Goal: Task Accomplishment & Management: Use online tool/utility

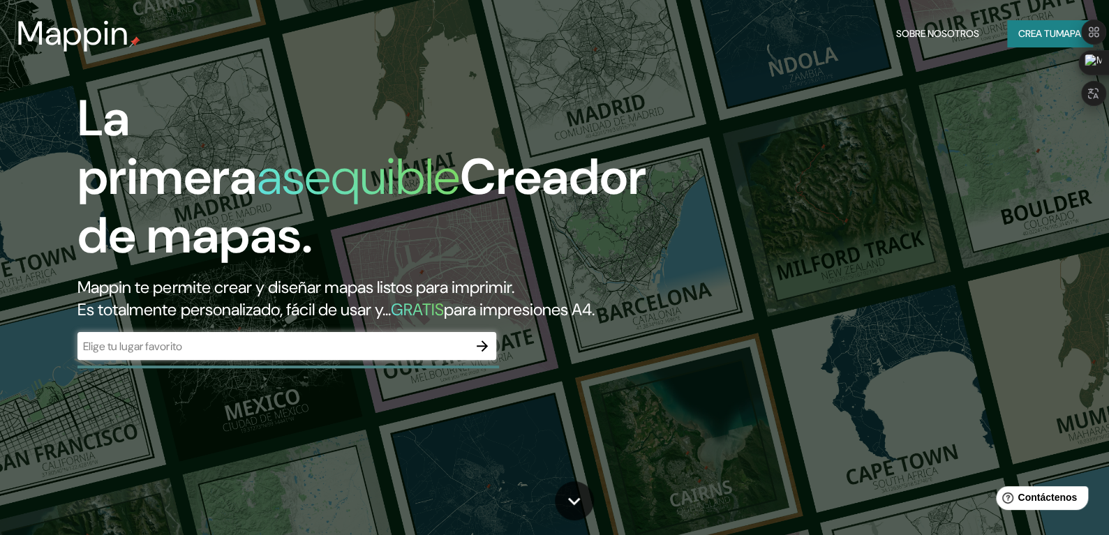
click at [482, 283] on font "Mappin te permite crear y diseñar mapas listos para imprimir." at bounding box center [295, 287] width 436 height 22
click at [488, 354] on icon "button" at bounding box center [482, 346] width 17 height 17
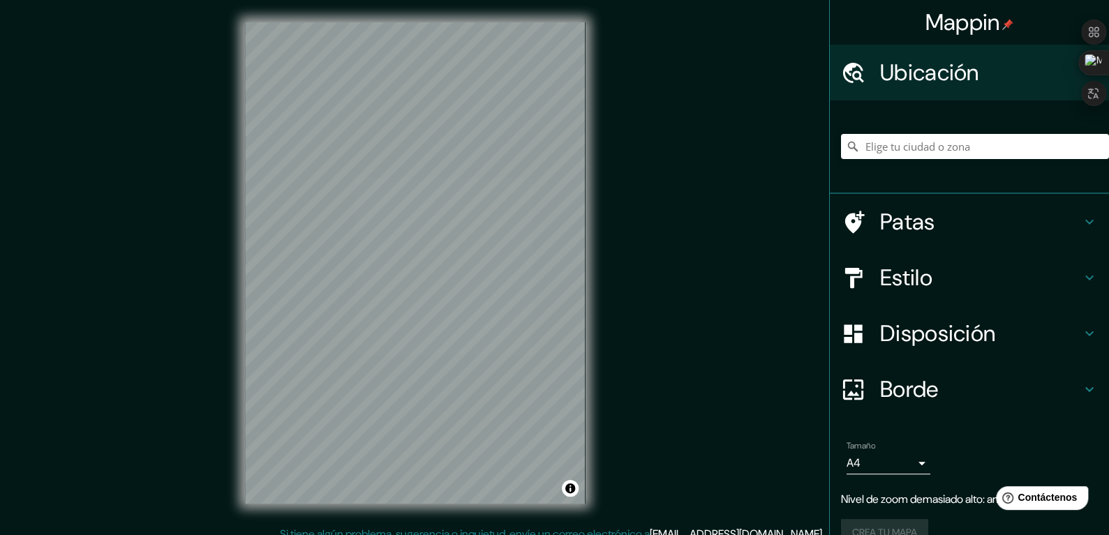
click at [608, 270] on div "Mappin Ubicación Patas Estilo Disposición Borde Elige un borde. Consejo : puede…" at bounding box center [554, 274] width 1109 height 548
click at [712, 158] on div "Mappin Ubicación Patas Estilo Disposición Borde Elige un borde. Consejo : puede…" at bounding box center [554, 274] width 1109 height 548
click at [944, 143] on input "Elige tu ciudad o zona" at bounding box center [975, 146] width 268 height 25
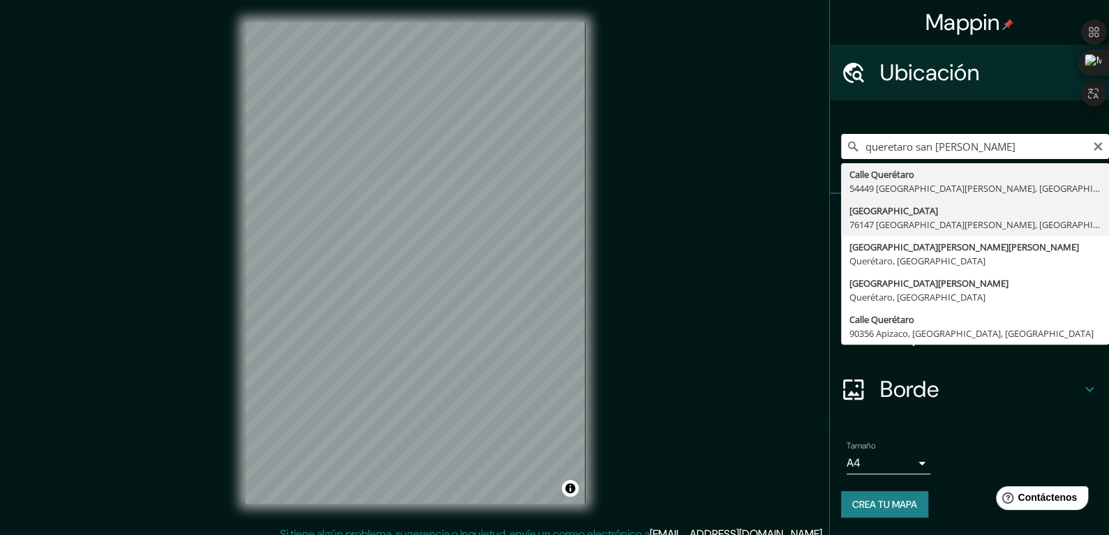
type input "[GEOGRAPHIC_DATA] [GEOGRAPHIC_DATA][PERSON_NAME], [GEOGRAPHIC_DATA], [GEOGRAPHI…"
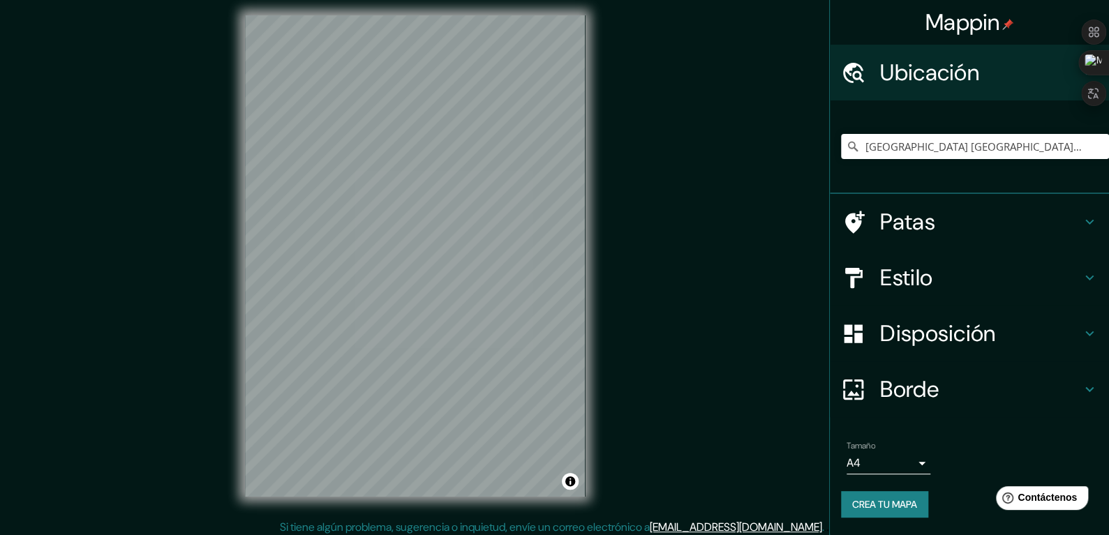
scroll to position [13, 0]
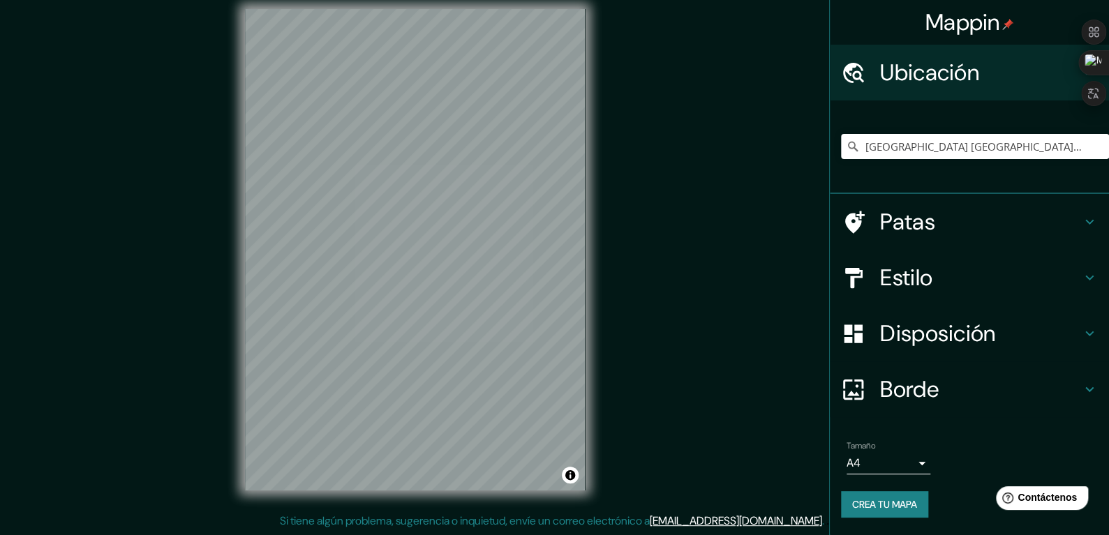
click at [916, 506] on font "Crea tu mapa" at bounding box center [884, 504] width 65 height 13
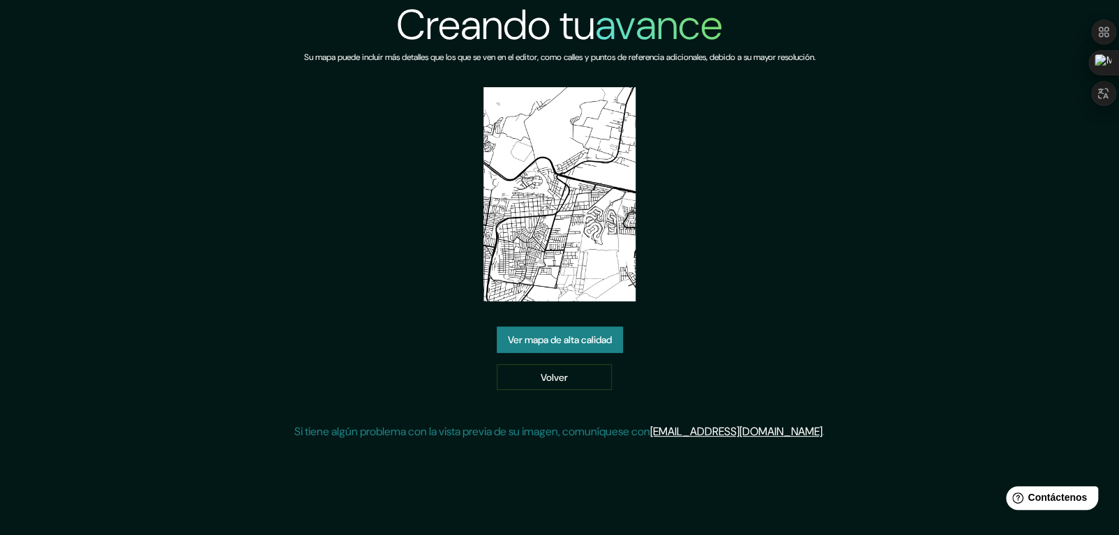
click at [604, 344] on font "Ver mapa de alta calidad" at bounding box center [560, 340] width 104 height 13
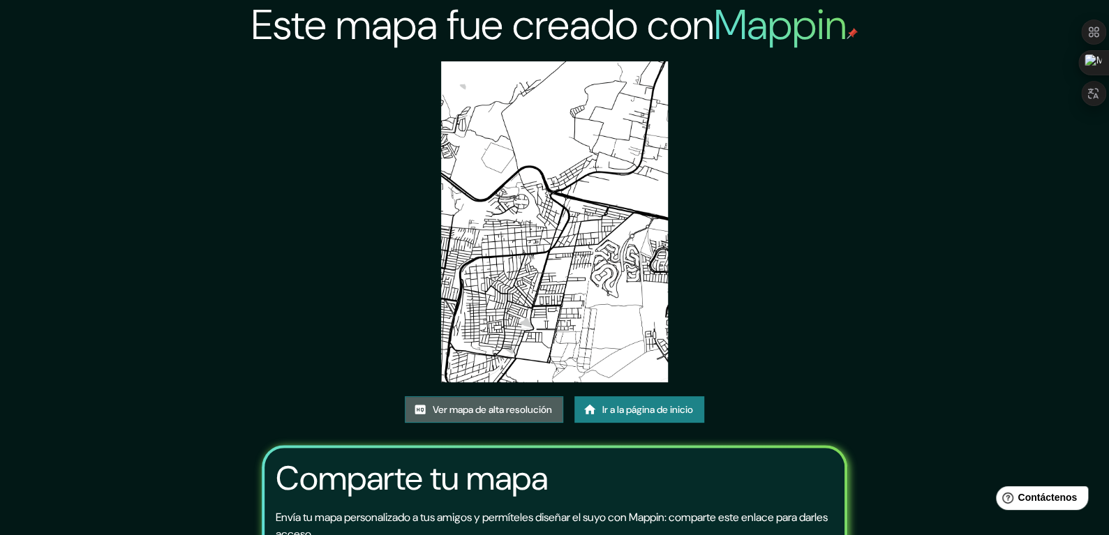
click at [524, 410] on font "Ver mapa de alta resolución" at bounding box center [492, 409] width 119 height 13
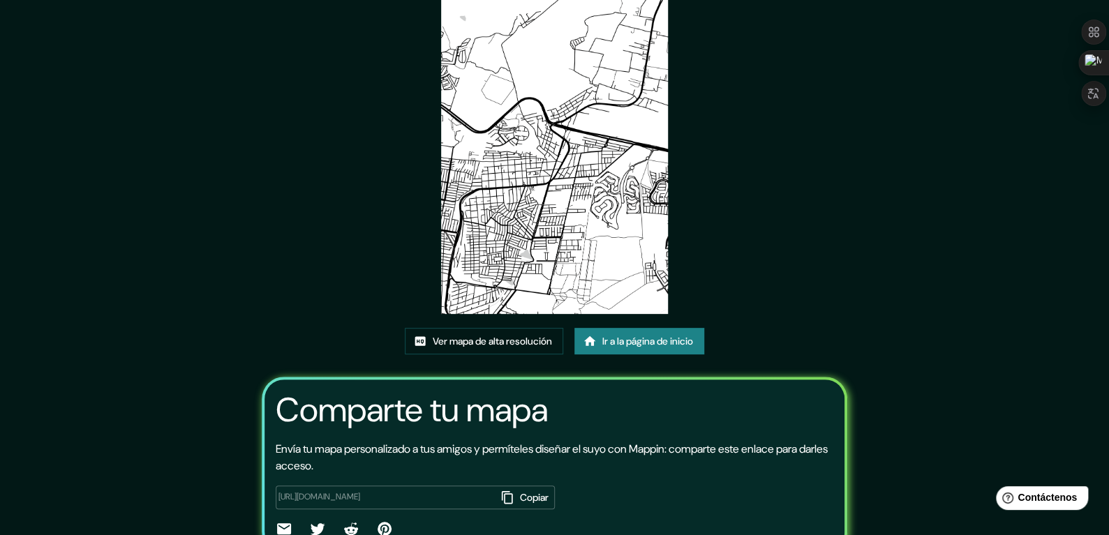
scroll to position [135, 0]
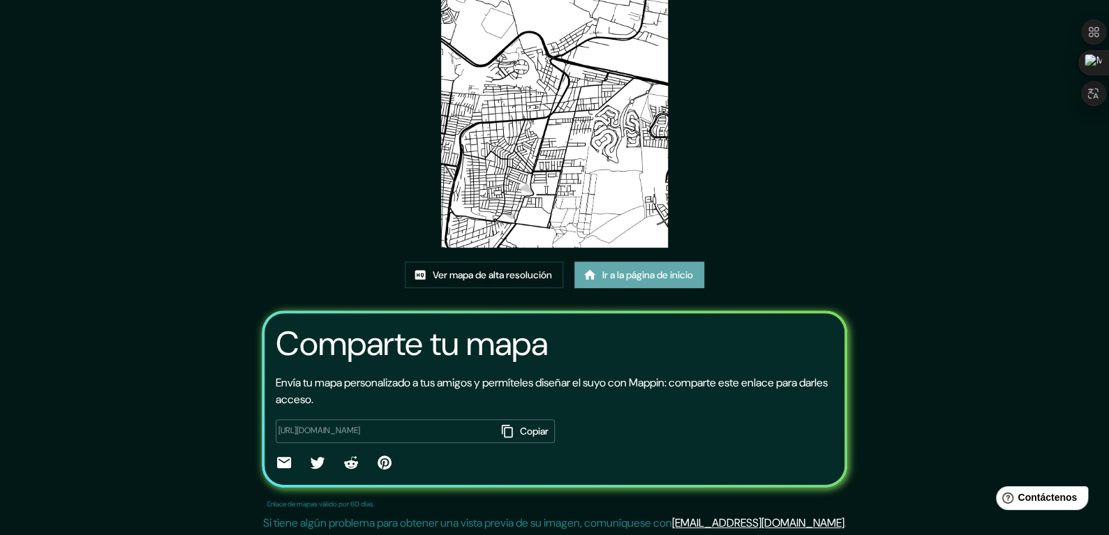
click at [622, 275] on font "Ir a la página de inicio" at bounding box center [647, 275] width 91 height 13
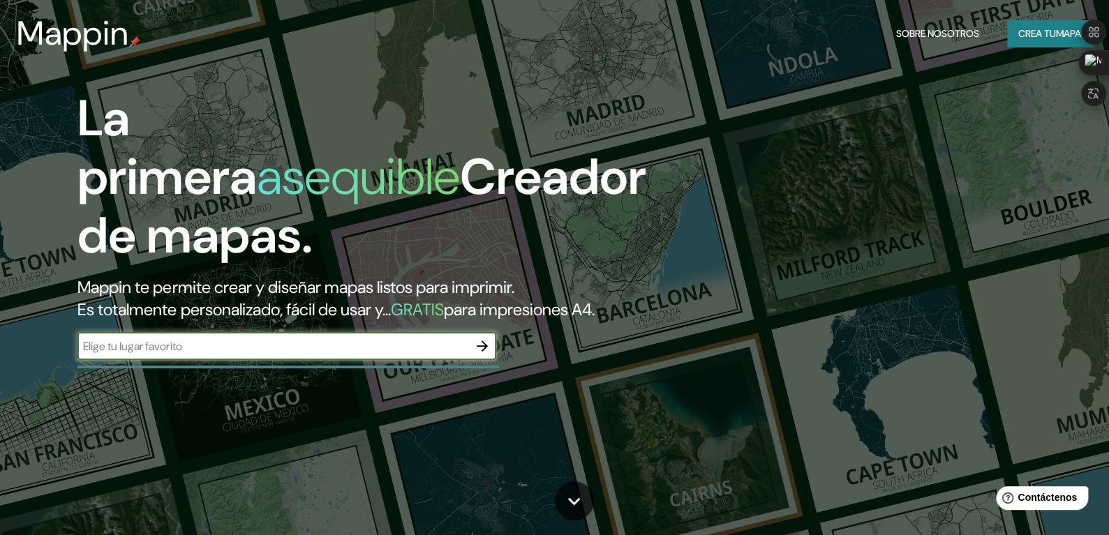
click at [348, 354] on input "text" at bounding box center [272, 346] width 391 height 16
type input "queretaro san jose el alto"
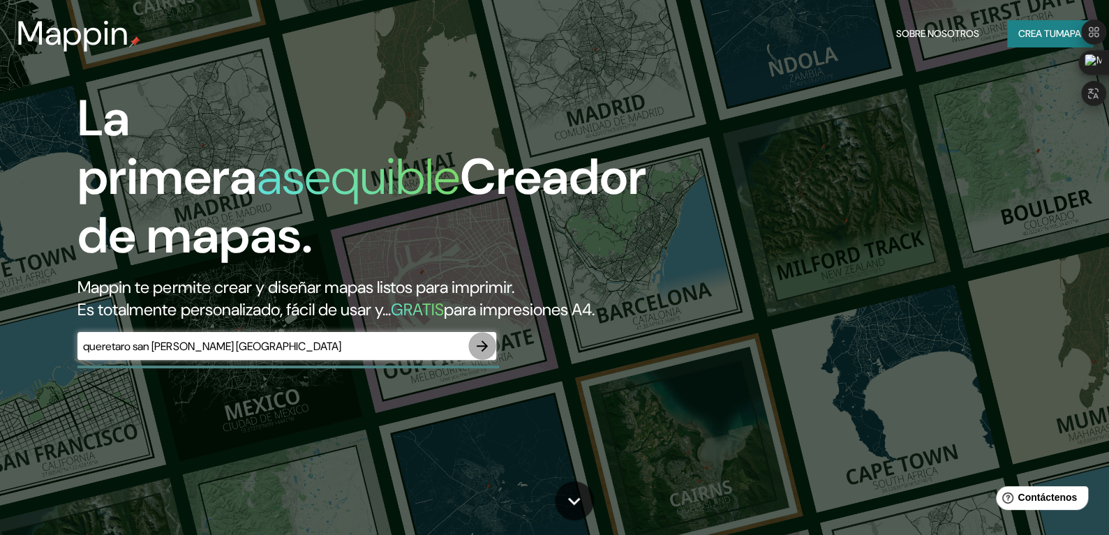
click at [481, 354] on icon "button" at bounding box center [482, 346] width 17 height 17
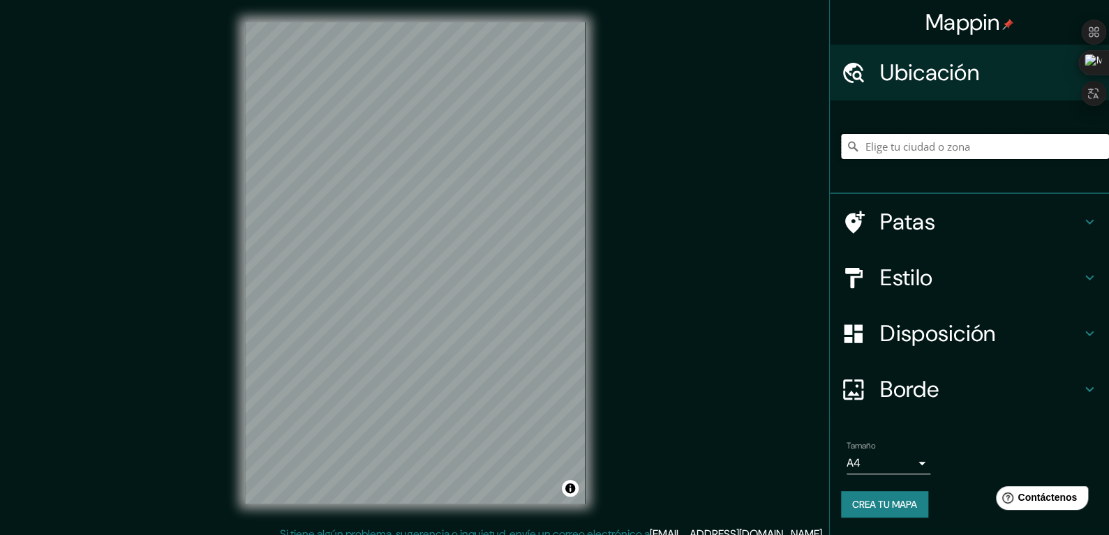
click at [895, 146] on input "Elige tu ciudad o zona" at bounding box center [975, 146] width 268 height 25
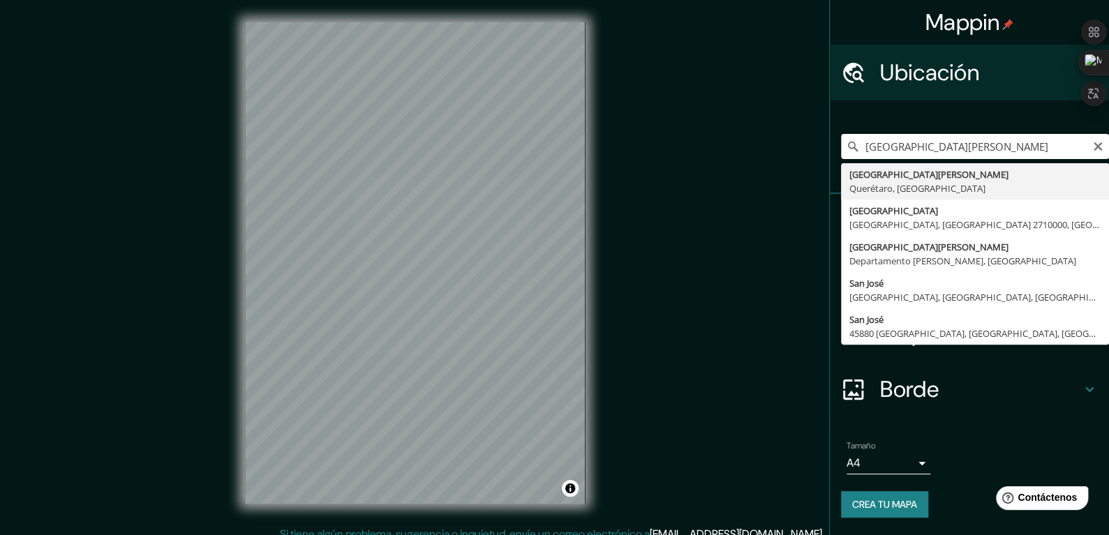
type input "San José el Alto, Querétaro, México"
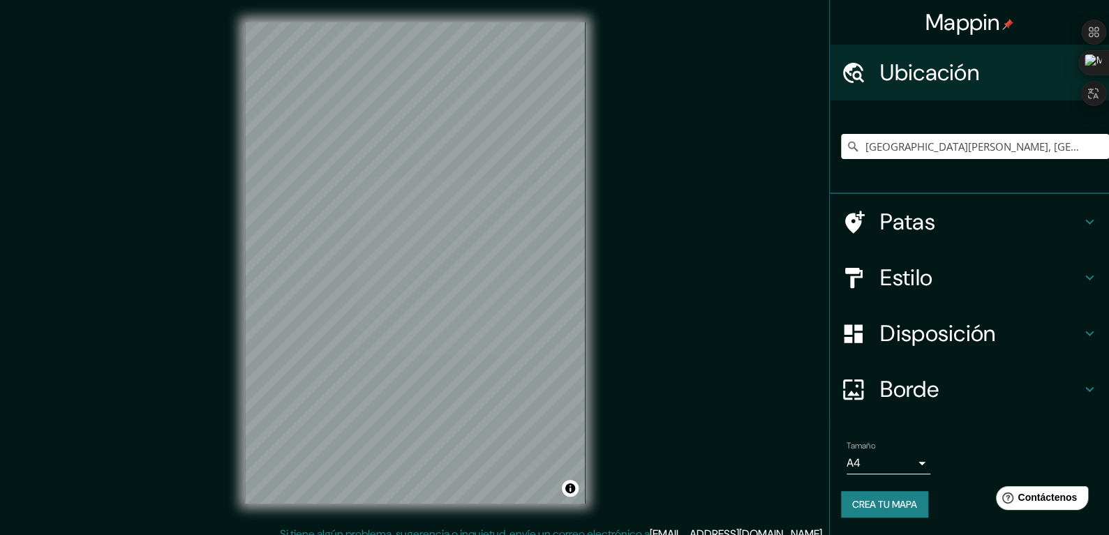
click at [983, 281] on h4 "Estilo" at bounding box center [980, 278] width 201 height 28
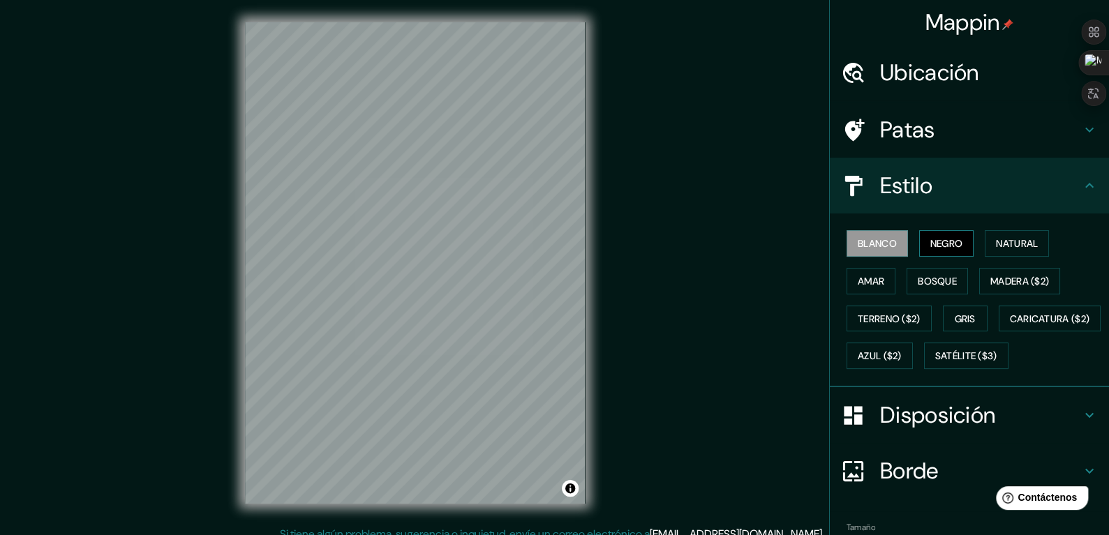
click at [930, 246] on font "Negro" at bounding box center [946, 243] width 33 height 13
click at [1007, 244] on font "Natural" at bounding box center [1017, 243] width 42 height 13
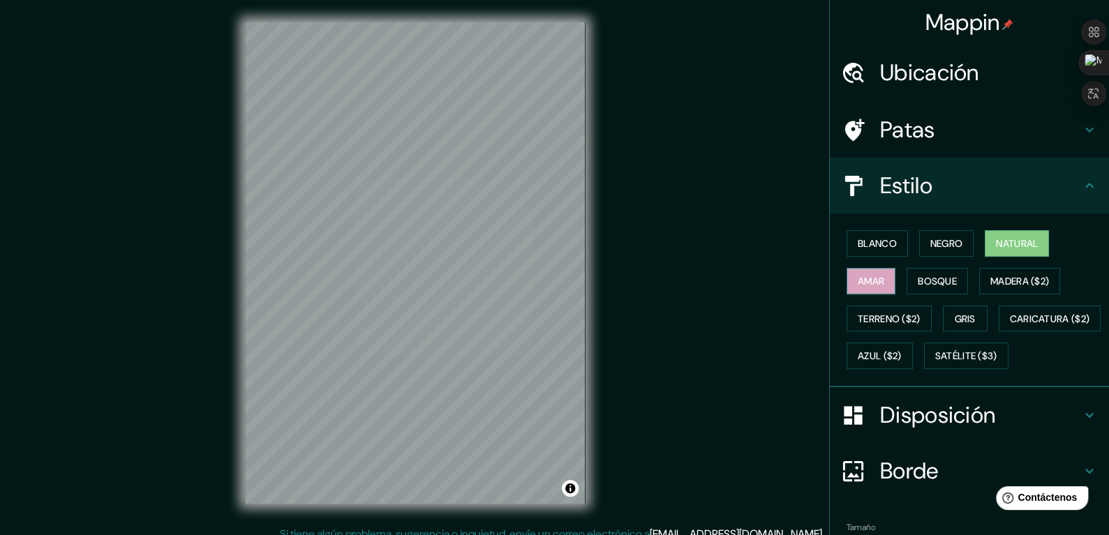
click at [858, 282] on font "Amar" at bounding box center [871, 281] width 27 height 13
click at [918, 279] on font "Bosque" at bounding box center [937, 281] width 39 height 13
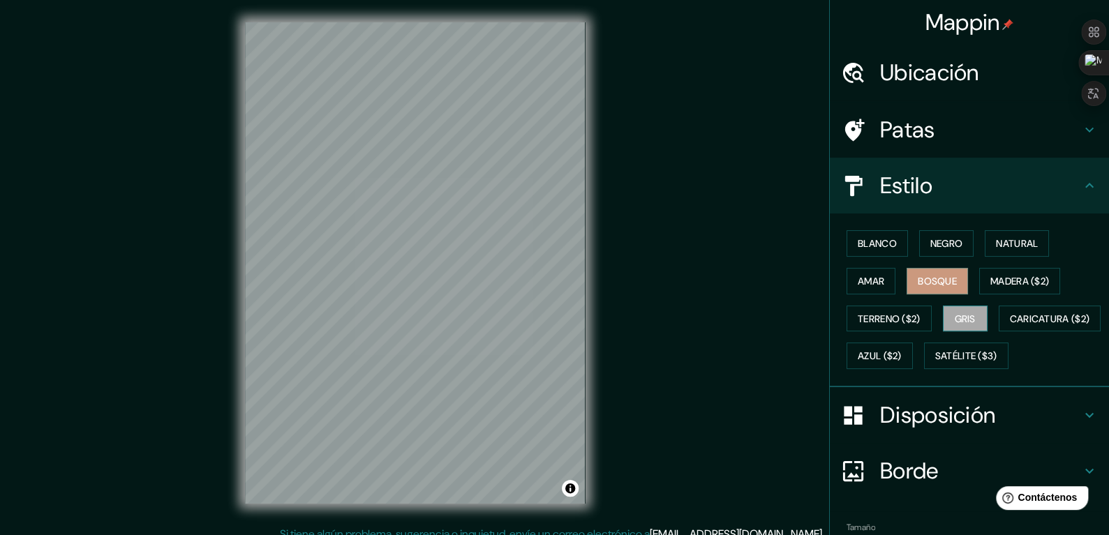
click at [959, 317] on font "Gris" at bounding box center [965, 319] width 21 height 13
click at [935, 363] on font "Satélite ($3)" at bounding box center [966, 356] width 62 height 13
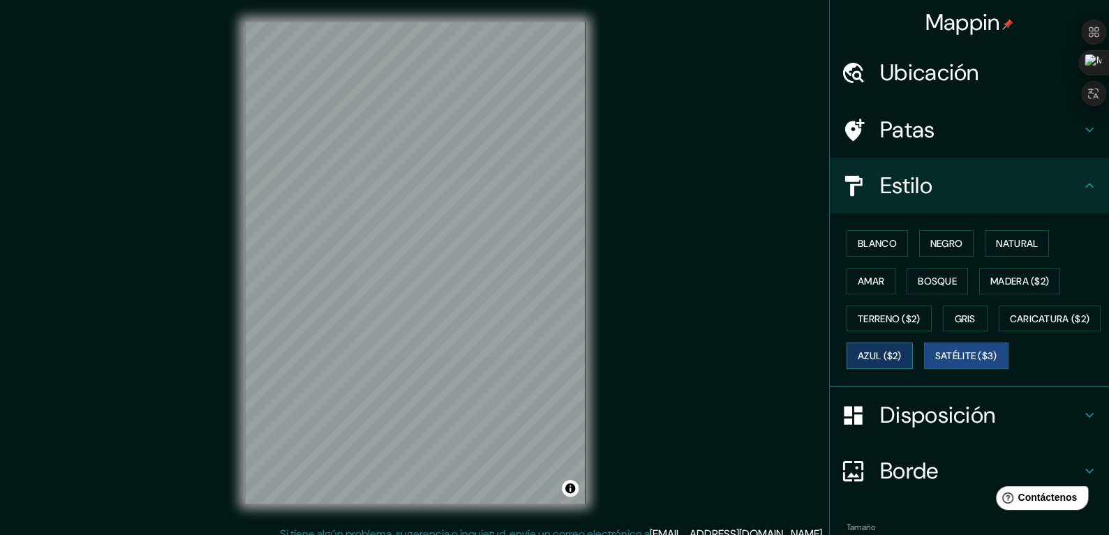
click at [902, 355] on font "Azul ($2)" at bounding box center [880, 356] width 44 height 13
click at [1010, 325] on font "Caricatura ($2)" at bounding box center [1050, 319] width 80 height 13
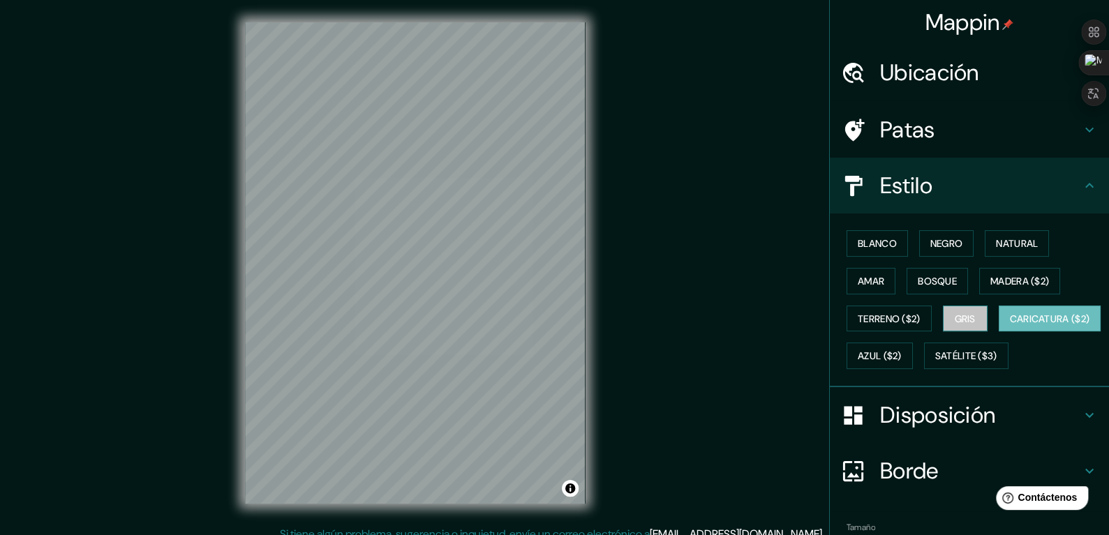
click at [955, 317] on font "Gris" at bounding box center [965, 319] width 21 height 13
click at [898, 318] on font "Terreno ($2)" at bounding box center [889, 319] width 63 height 13
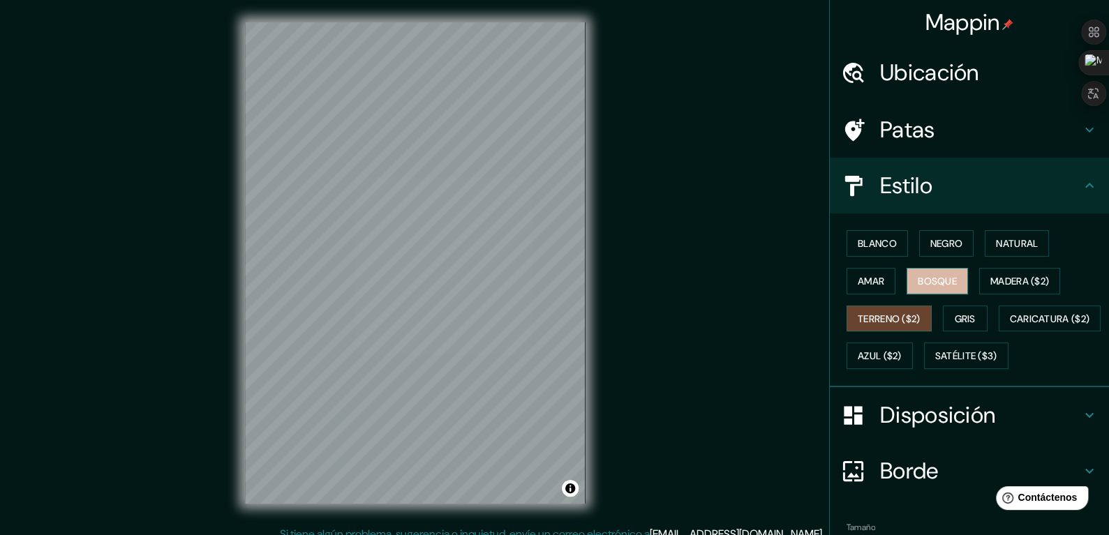
click at [918, 280] on font "Bosque" at bounding box center [937, 281] width 39 height 13
click at [874, 285] on font "Amar" at bounding box center [871, 281] width 27 height 13
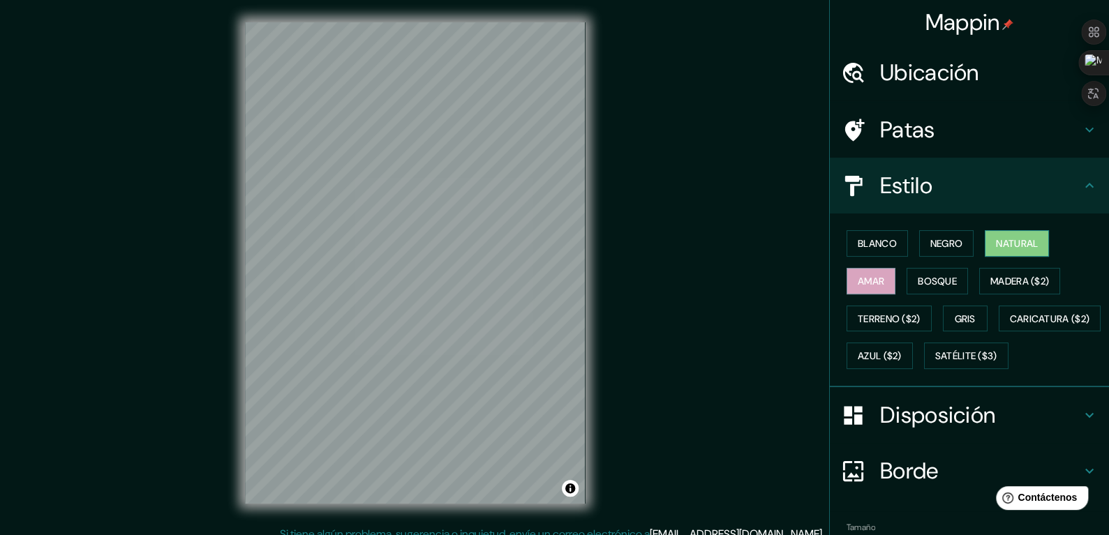
click at [1023, 238] on font "Natural" at bounding box center [1017, 243] width 42 height 13
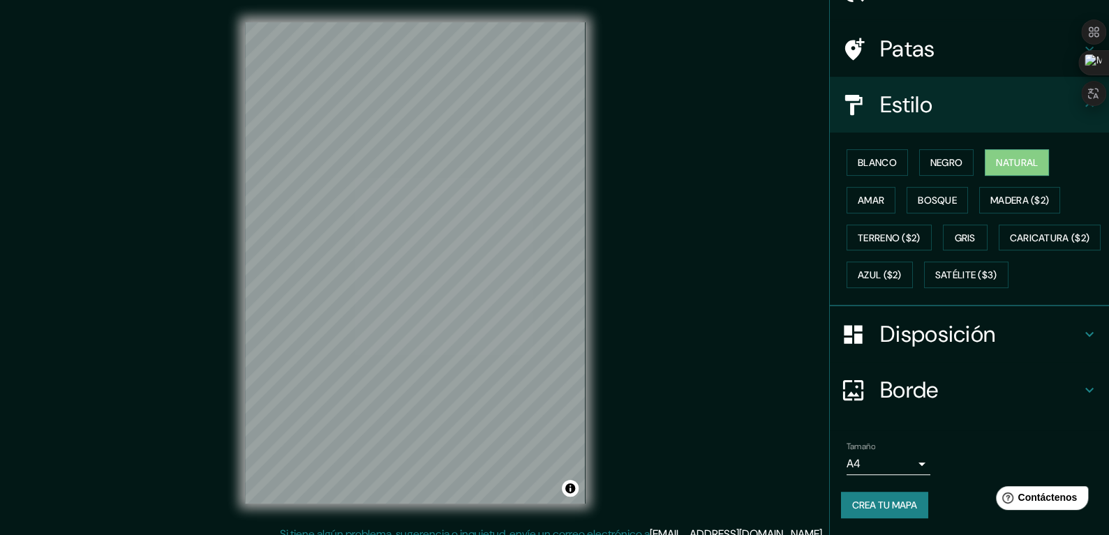
scroll to position [114, 0]
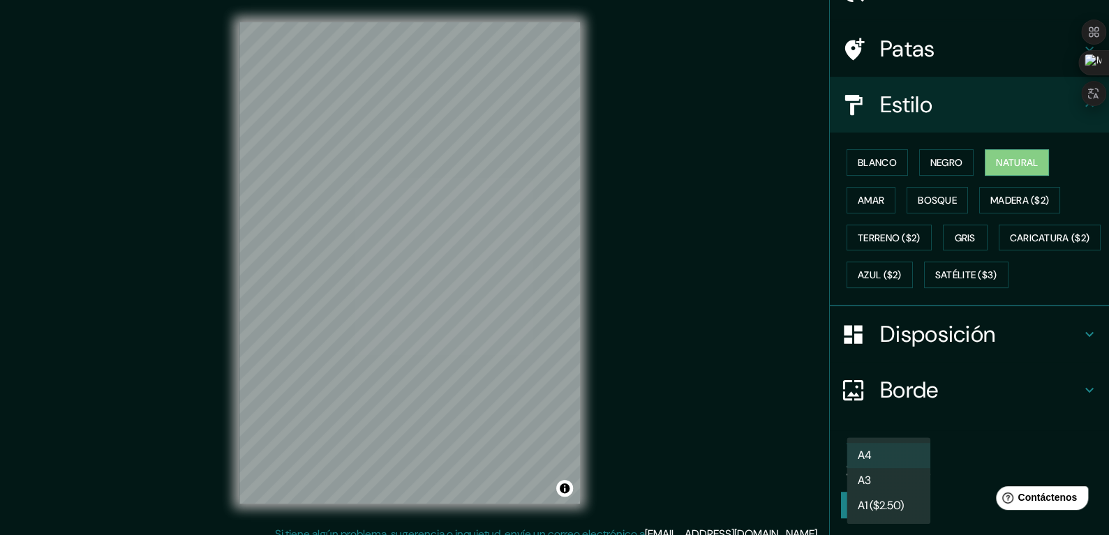
click at [913, 462] on body "Mappin Ubicación San José el Alto, Querétaro, México Patas Estilo Blanco Negro …" at bounding box center [554, 267] width 1109 height 535
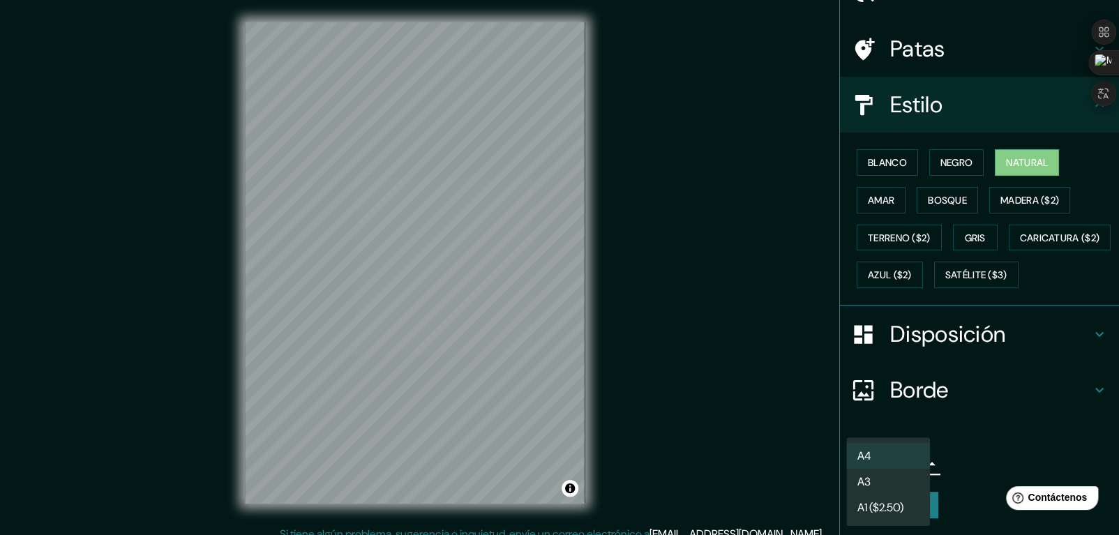
click at [957, 458] on div at bounding box center [559, 267] width 1119 height 535
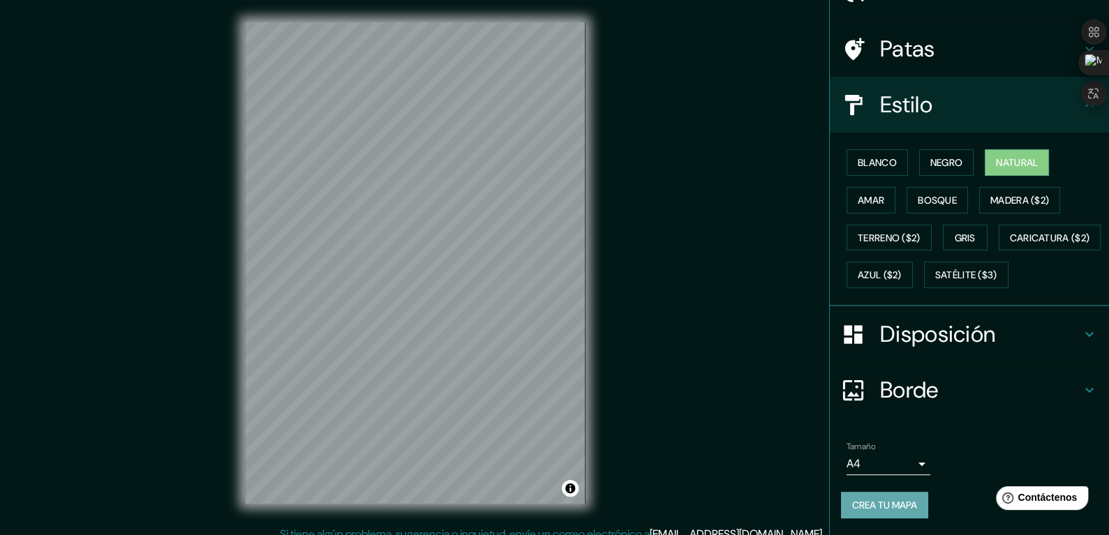
click at [897, 509] on font "Crea tu mapa" at bounding box center [884, 505] width 65 height 13
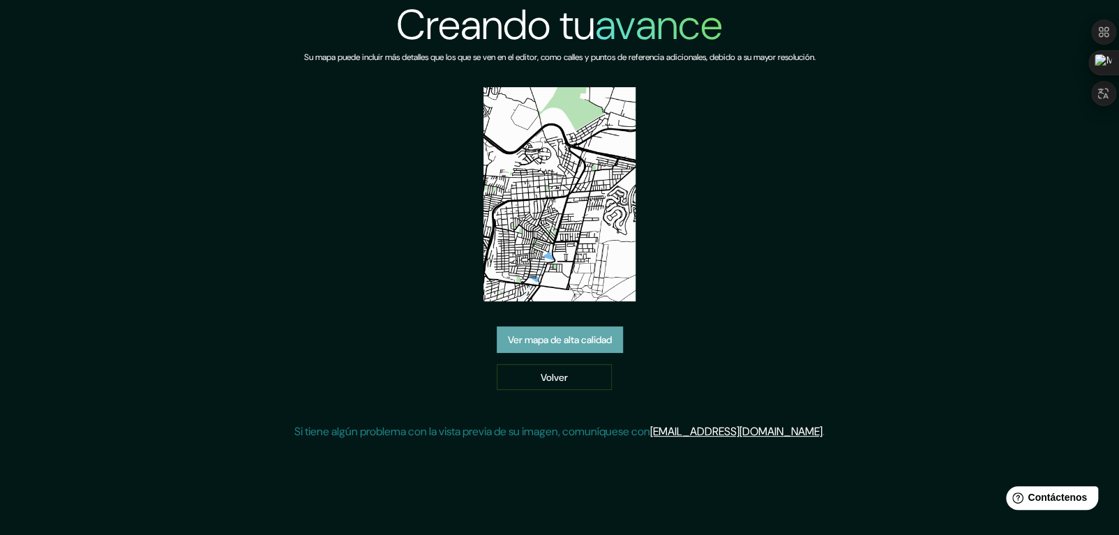
click at [546, 338] on font "Ver mapa de alta calidad" at bounding box center [560, 340] width 104 height 13
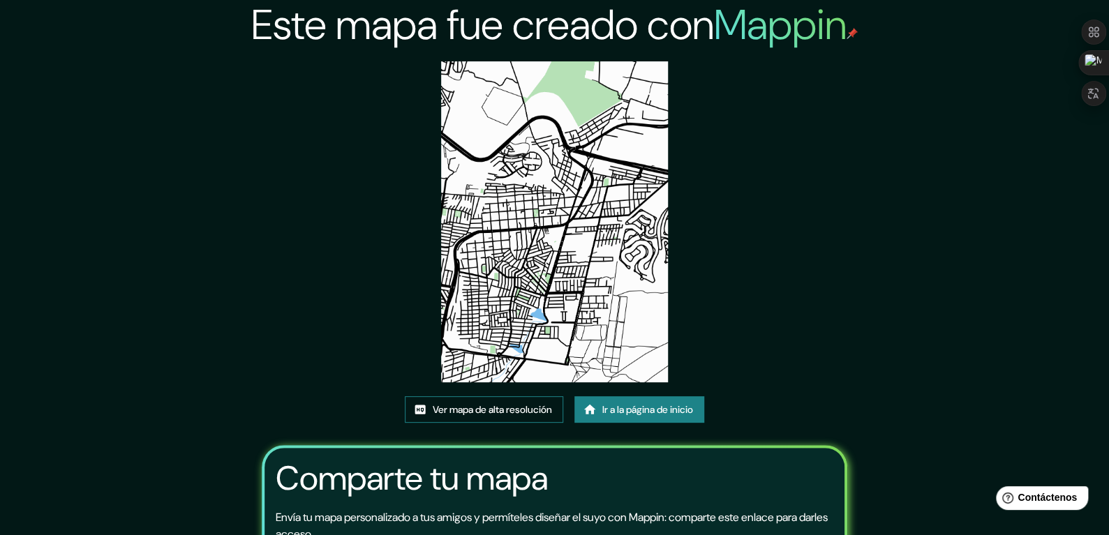
click at [514, 410] on font "Ver mapa de alta resolución" at bounding box center [492, 409] width 119 height 13
